Goal: Check status: Check status

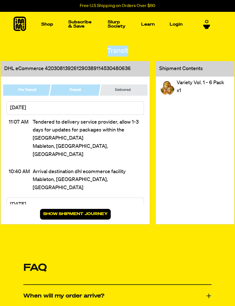
click at [111, 219] on button "Show shipment journey" at bounding box center [75, 214] width 71 height 11
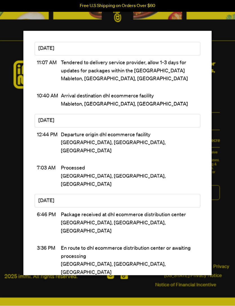
scroll to position [549, 0]
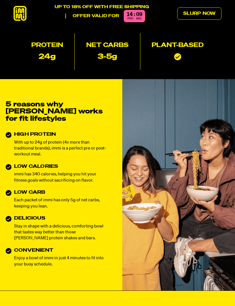
scroll to position [117, 0]
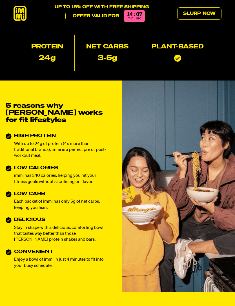
click at [210, 14] on link "Slurp Now" at bounding box center [199, 13] width 44 height 12
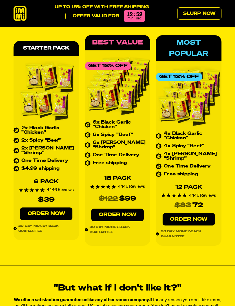
scroll to position [2158, 0]
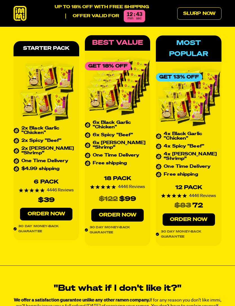
click at [203, 214] on link "Order Now" at bounding box center [189, 220] width 52 height 13
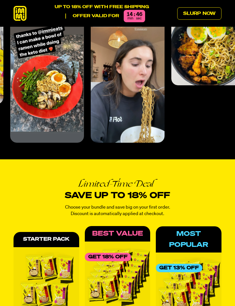
scroll to position [1963, 0]
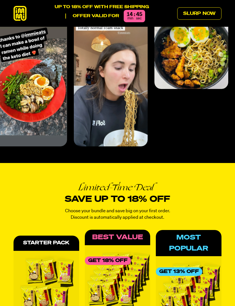
click at [209, 9] on link "Slurp Now" at bounding box center [199, 13] width 44 height 12
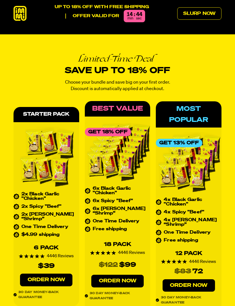
scroll to position [2107, 0]
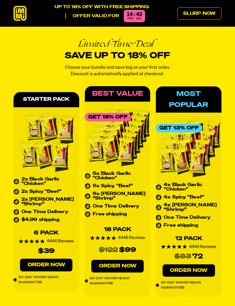
click at [208, 13] on link "Slurp Now" at bounding box center [199, 13] width 44 height 12
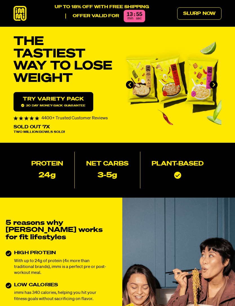
type input "l"
click at [211, 11] on link "Slurp Now" at bounding box center [199, 13] width 44 height 12
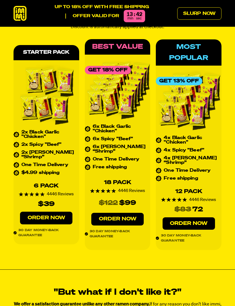
scroll to position [2153, 0]
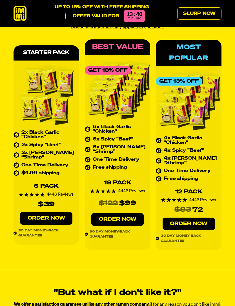
click at [199, 218] on link "Order Now" at bounding box center [189, 224] width 52 height 13
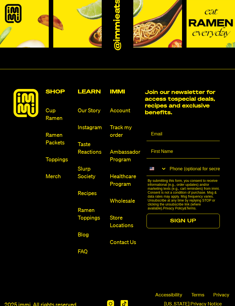
scroll to position [2770, 0]
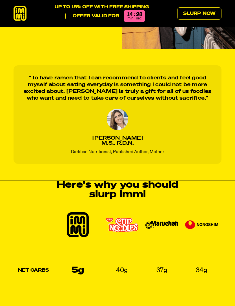
scroll to position [359, 0]
